Goal: Check status: Check status

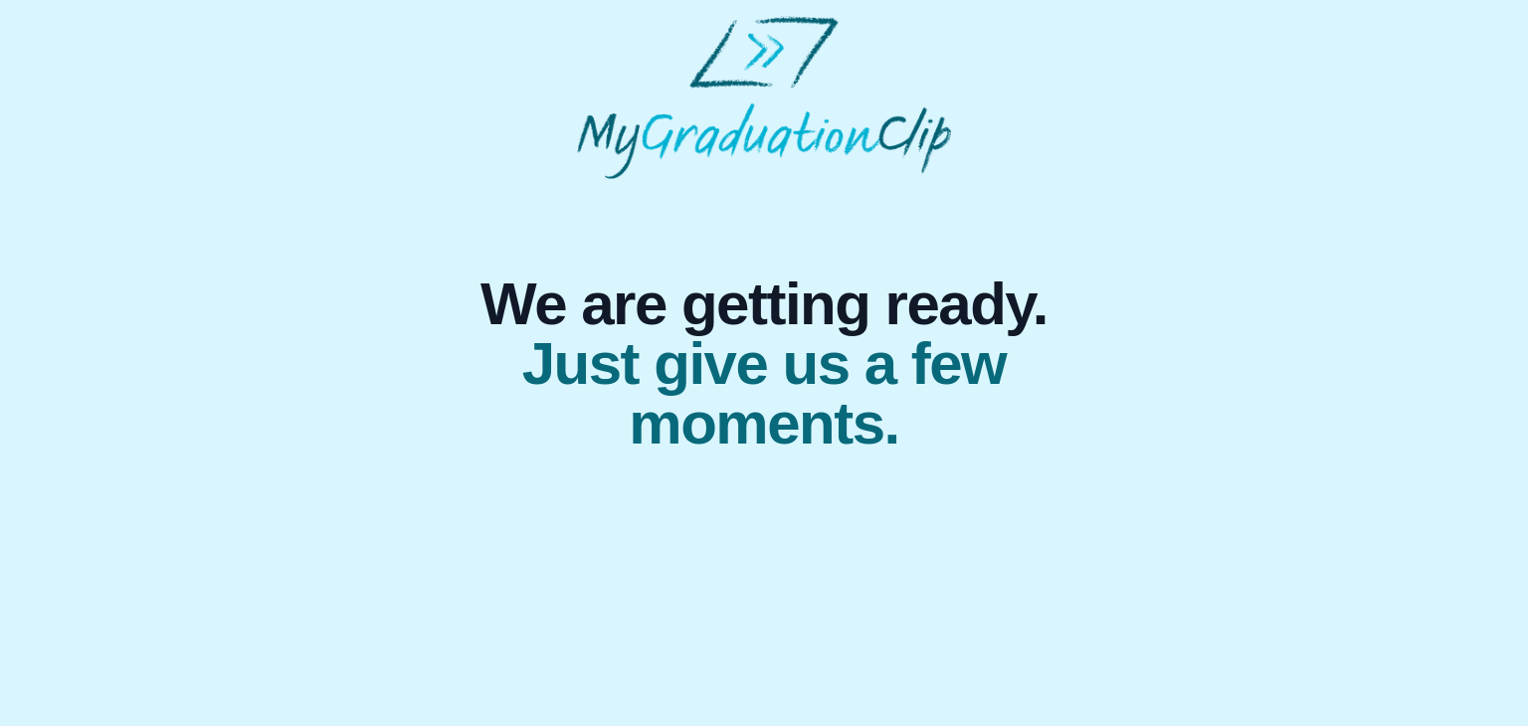
click at [856, 249] on div "We are getting ready. Just give us a few moments." at bounding box center [764, 316] width 764 height 275
click at [859, 248] on div "We are getting ready. Just give us a few moments." at bounding box center [764, 316] width 764 height 275
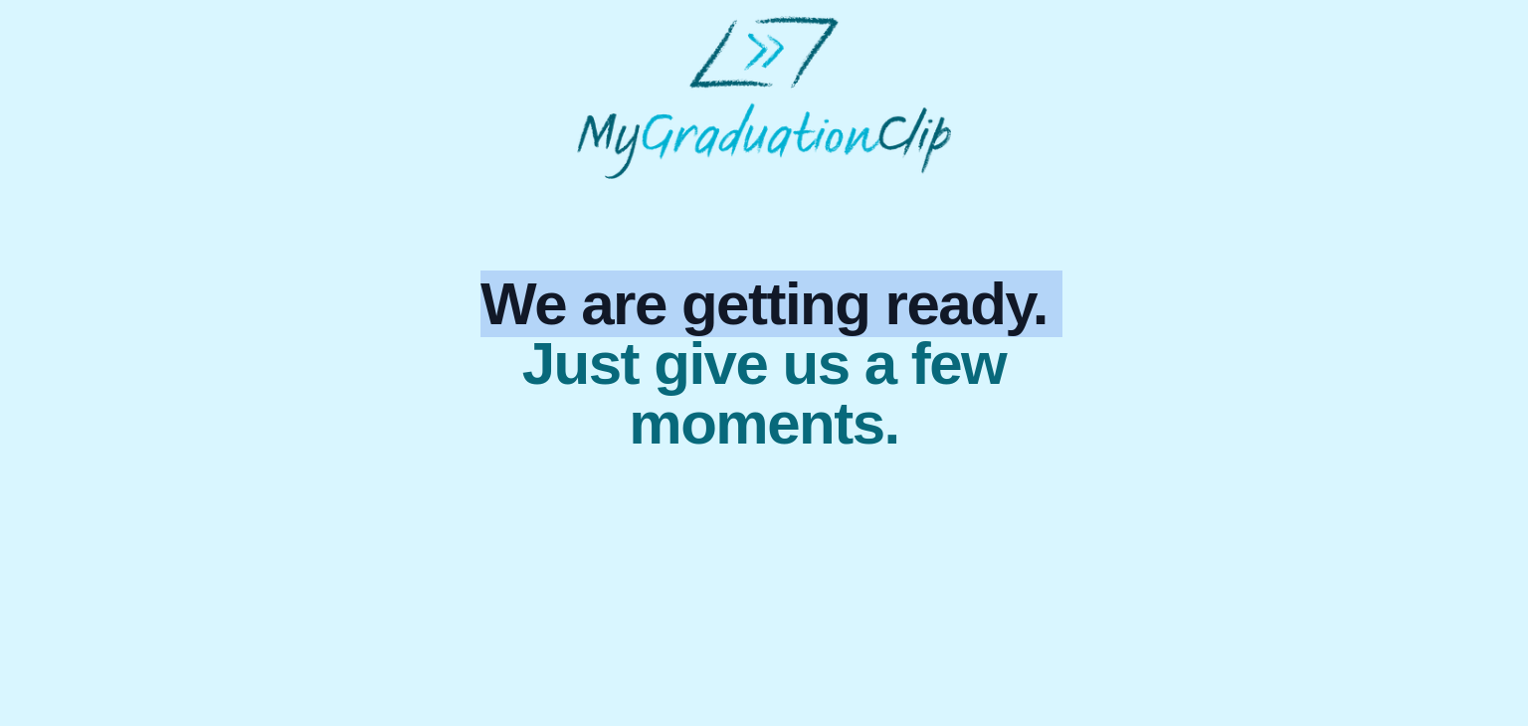
click at [859, 245] on div "We are getting ready. Just give us a few moments." at bounding box center [764, 316] width 764 height 275
click at [856, 245] on div "We are getting ready. Just give us a few moments." at bounding box center [764, 316] width 764 height 275
